Goal: Find specific page/section: Find specific page/section

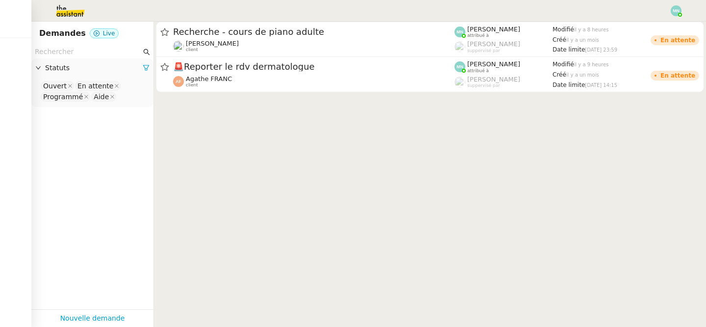
click at [72, 15] on img at bounding box center [63, 11] width 76 height 22
click at [675, 13] on img at bounding box center [676, 10] width 11 height 11
click at [658, 26] on li "Suivi" at bounding box center [650, 28] width 64 height 14
